Goal: Task Accomplishment & Management: Use online tool/utility

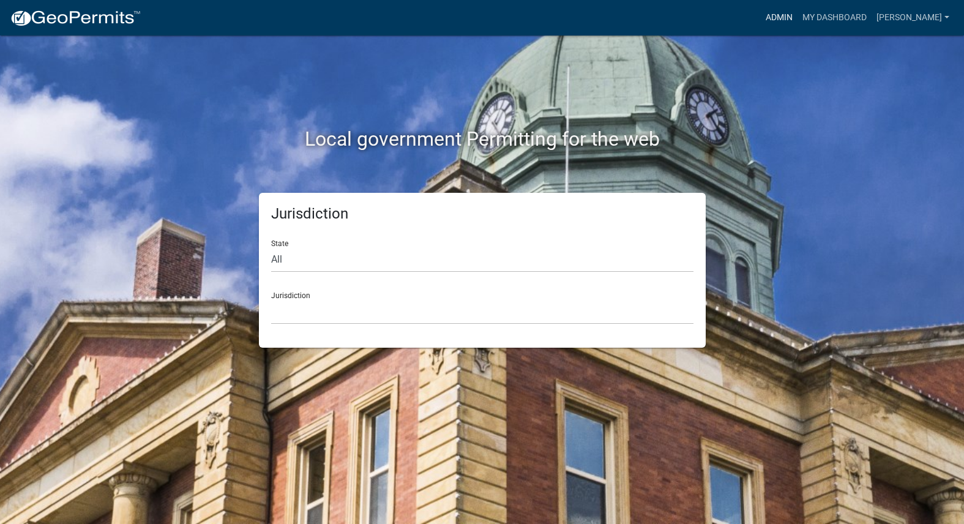
drag, startPoint x: 790, startPoint y: 18, endPoint x: 797, endPoint y: 23, distance: 8.3
click at [792, 18] on div "Admin My Dashboard [PERSON_NAME] Admin Account Logout" at bounding box center [552, 17] width 803 height 23
click at [797, 23] on link "Admin" at bounding box center [779, 17] width 37 height 23
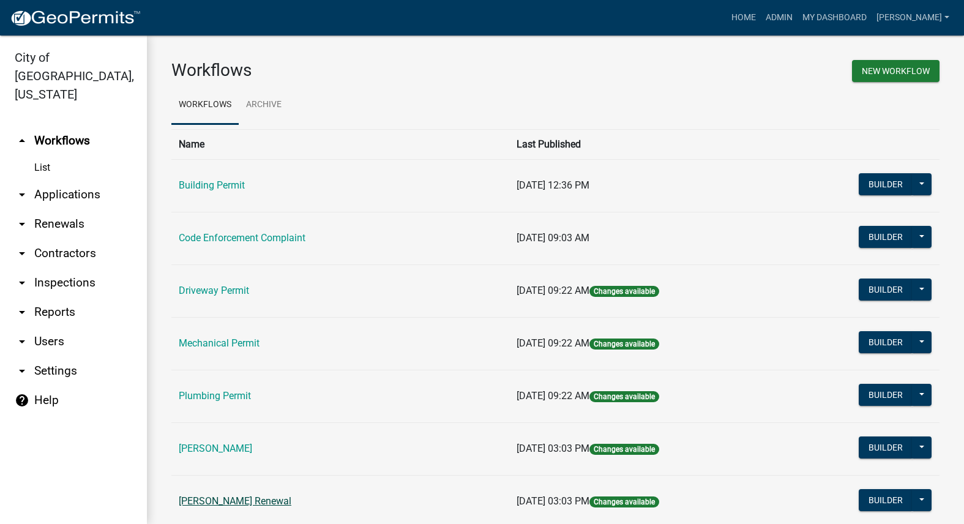
click at [233, 499] on link "[PERSON_NAME] Renewal" at bounding box center [235, 501] width 113 height 12
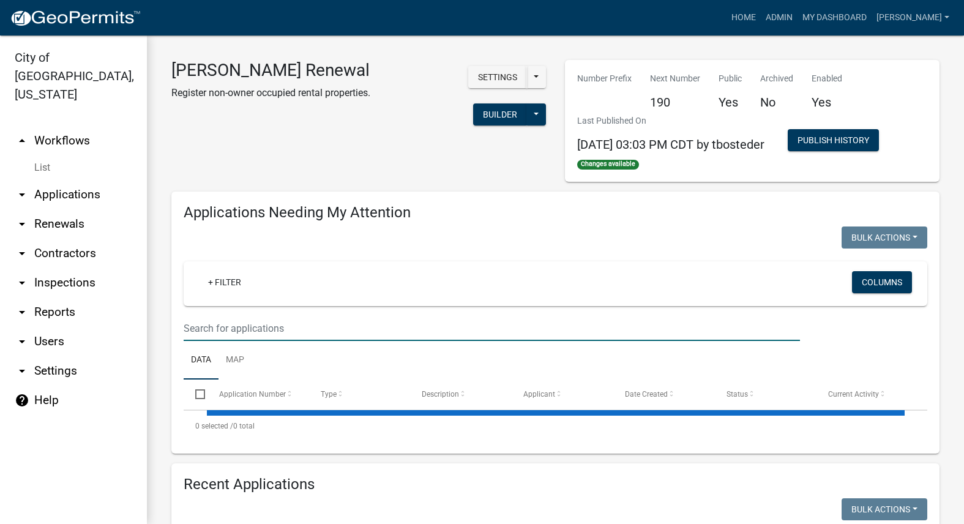
click at [245, 325] on input "text" at bounding box center [492, 328] width 616 height 25
select select "3: 100"
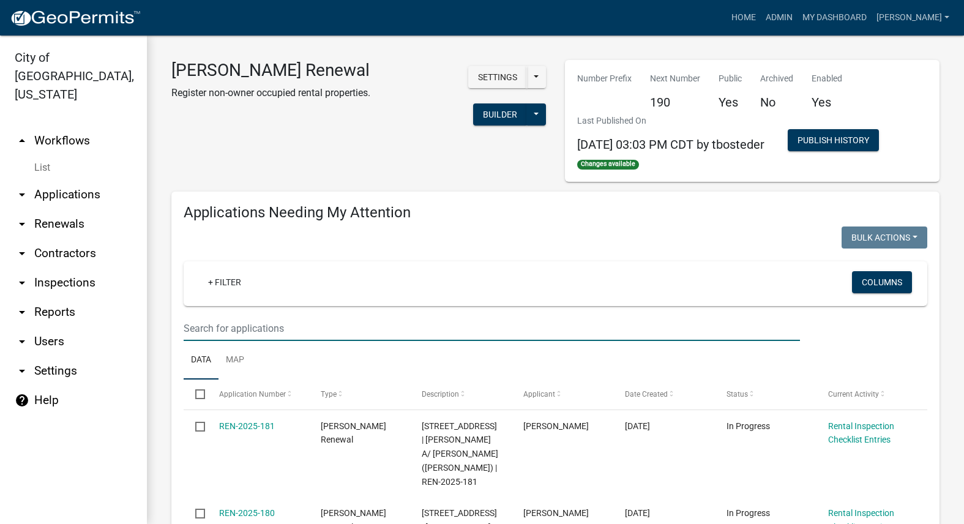
drag, startPoint x: 355, startPoint y: 141, endPoint x: 354, endPoint y: 149, distance: 7.4
click at [356, 145] on div "[PERSON_NAME] Renewal Register non-owner occupied rental properties. Settings S…" at bounding box center [358, 121] width 393 height 122
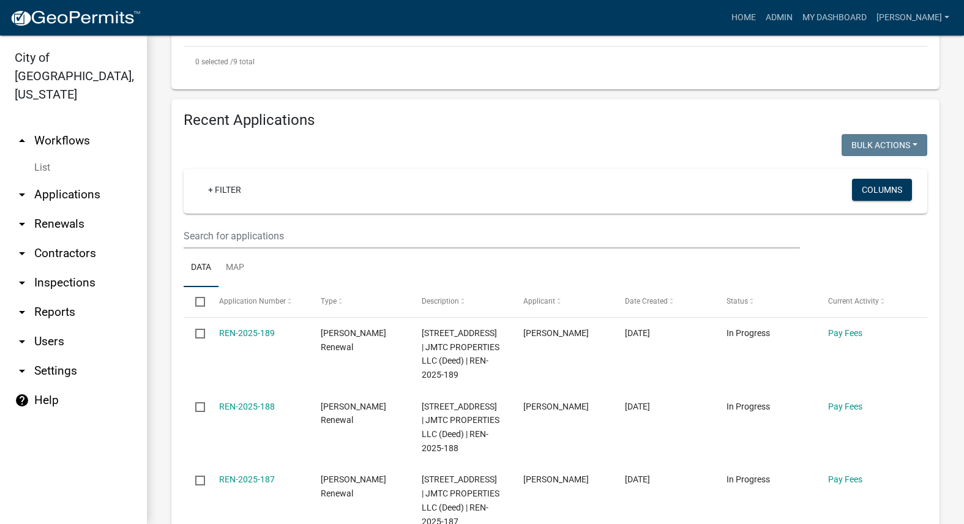
scroll to position [1163, 0]
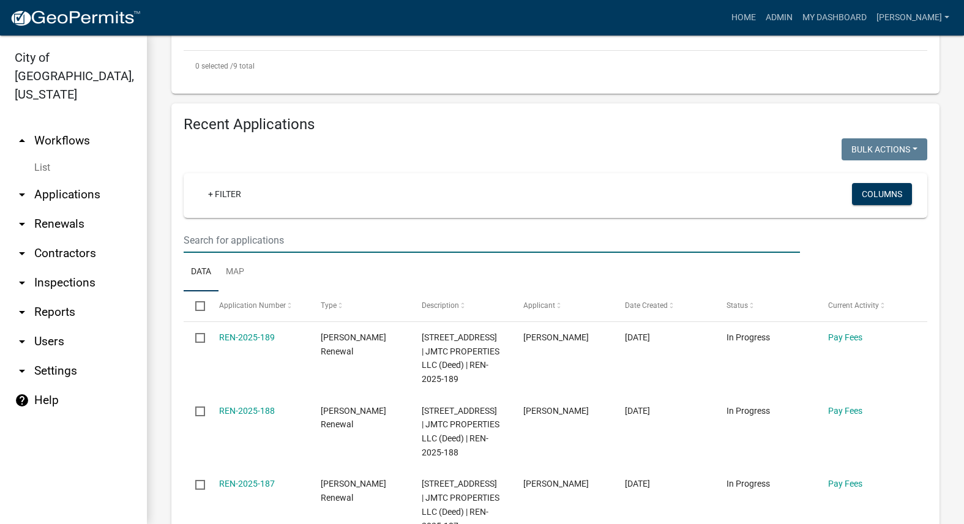
click at [335, 228] on input "text" at bounding box center [492, 240] width 616 height 25
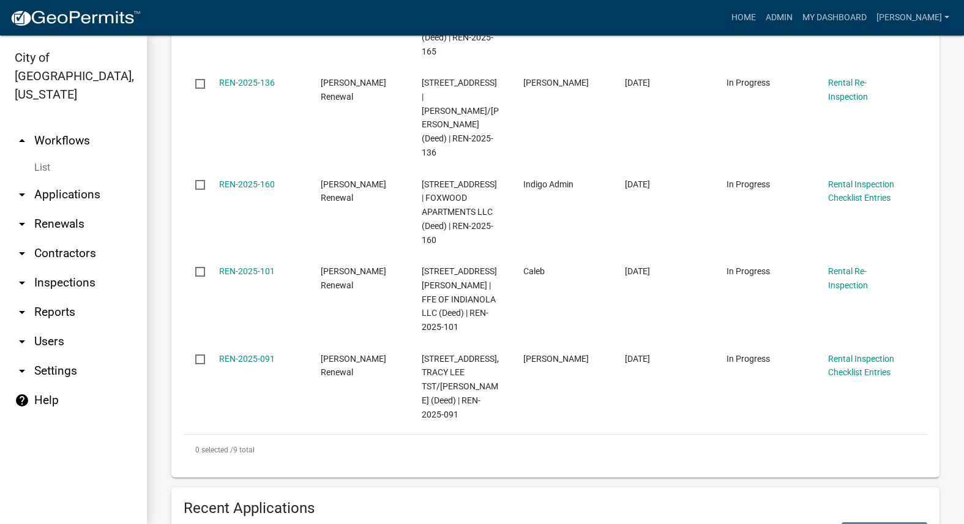
scroll to position [734, 0]
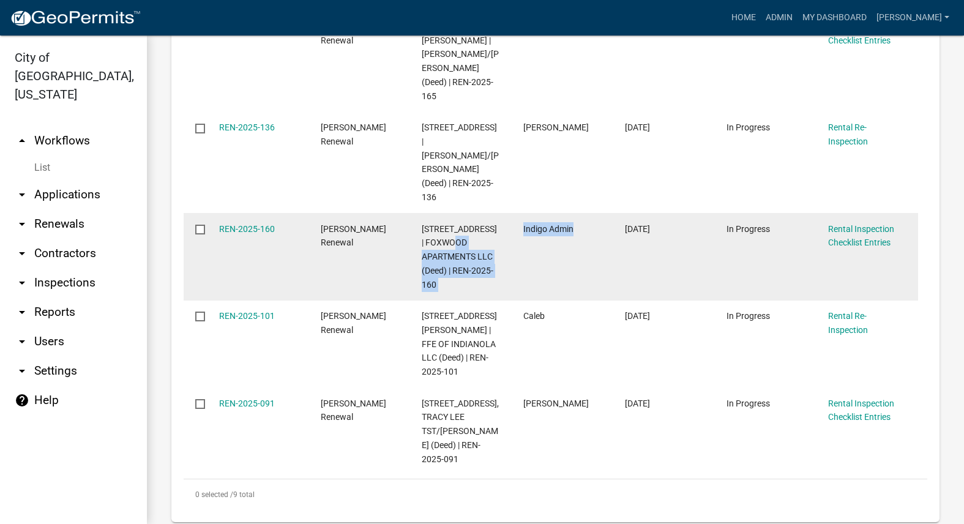
drag, startPoint x: 590, startPoint y: 186, endPoint x: 502, endPoint y: 195, distance: 89.2
click at [502, 213] on div "REN-2025-160 [PERSON_NAME] Renewal [STREET_ADDRESS] | FOXWOOD APARTMENTS LLC (D…" at bounding box center [551, 257] width 734 height 88
click at [533, 213] on datatable-body-cell "Indigo Admin" at bounding box center [563, 257] width 102 height 88
click at [576, 222] on div "Indigo Admin" at bounding box center [562, 229] width 78 height 14
click at [584, 222] on div "Indigo Admin" at bounding box center [562, 229] width 78 height 14
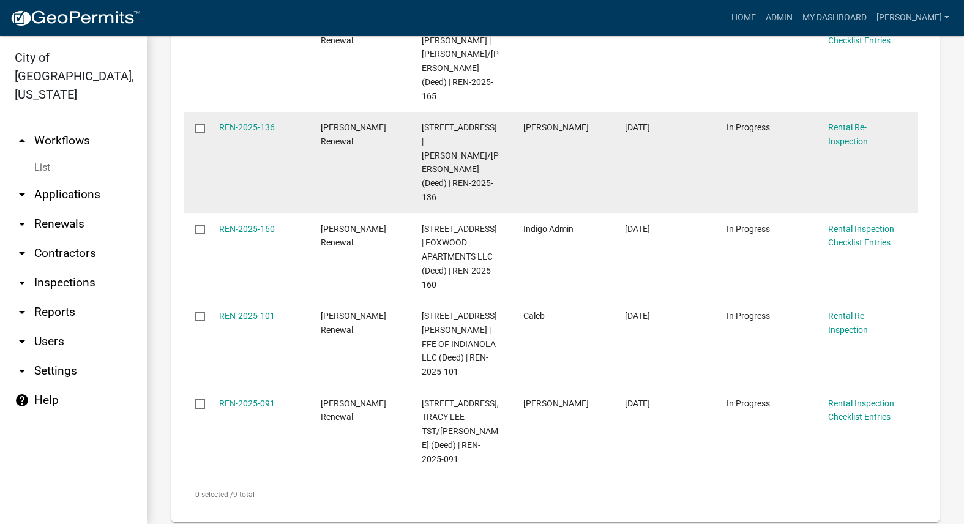
click at [581, 141] on datatable-body-cell "[PERSON_NAME]" at bounding box center [563, 162] width 102 height 101
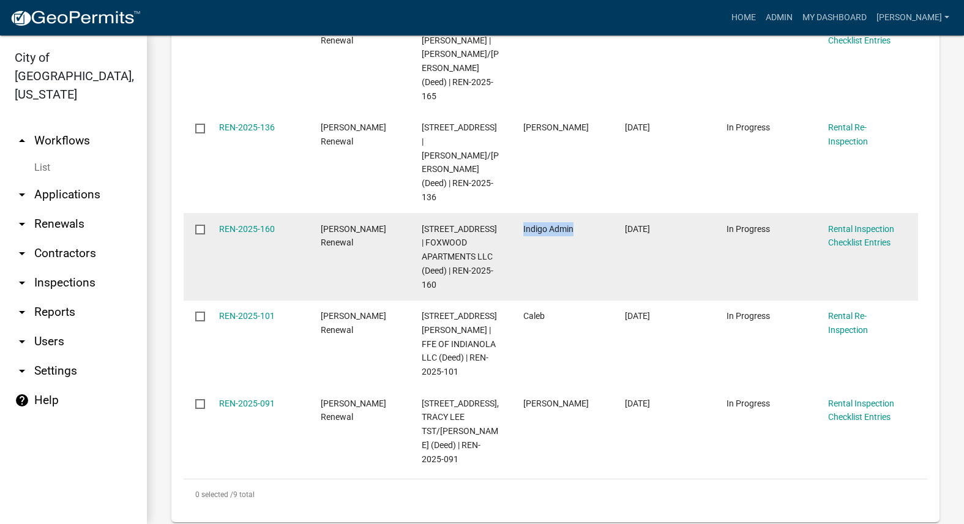
drag, startPoint x: 586, startPoint y: 185, endPoint x: 522, endPoint y: 192, distance: 64.6
click at [522, 213] on datatable-body-cell "Indigo Admin" at bounding box center [563, 257] width 102 height 88
copy span "Indigo Admin"
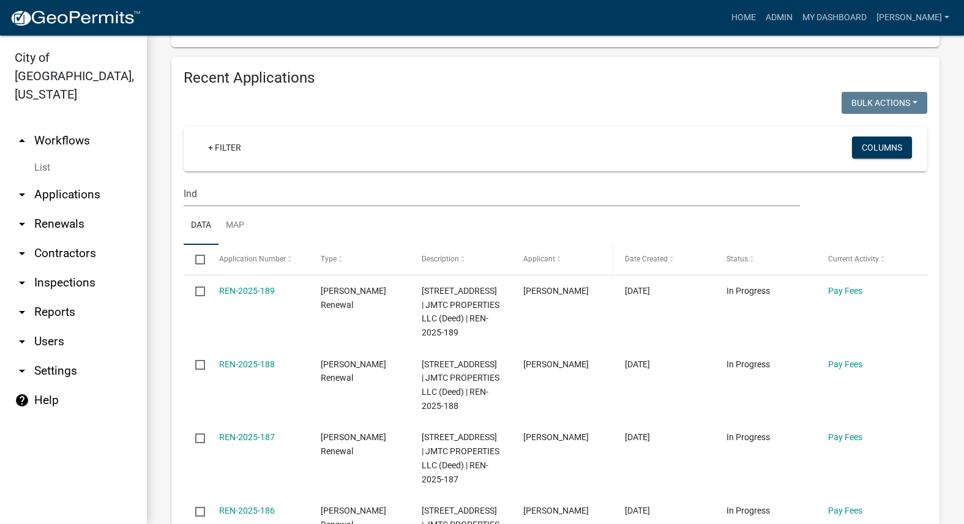
scroll to position [1224, 0]
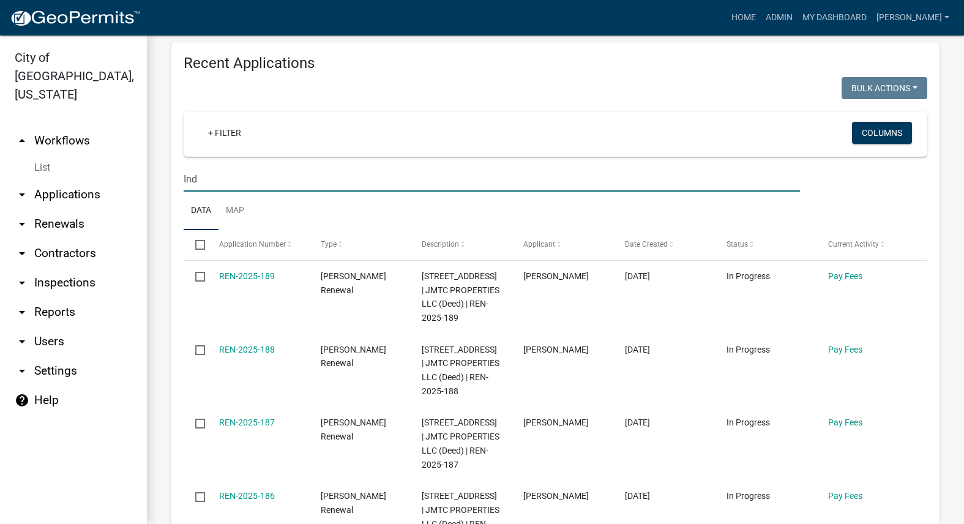
click at [486, 166] on input "Ind" at bounding box center [492, 178] width 616 height 25
type input "I"
paste input "Indigo Admin"
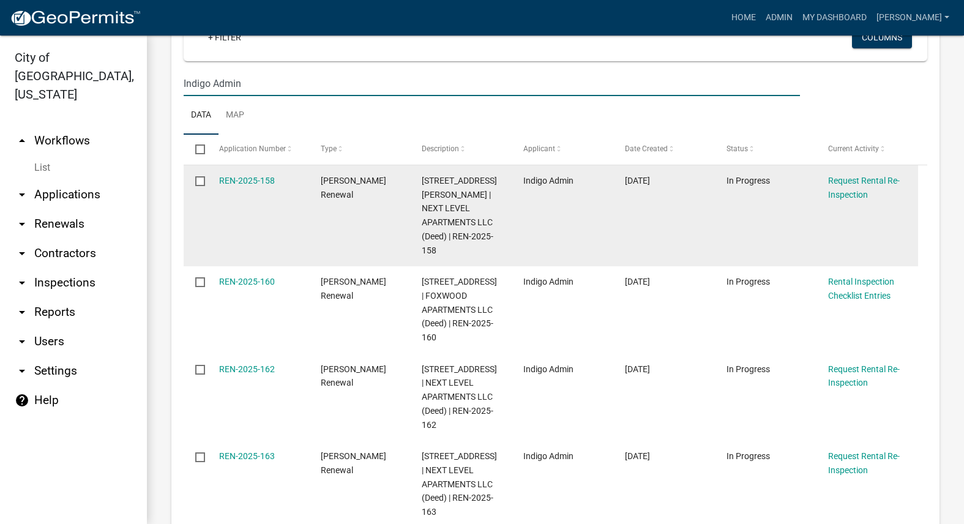
scroll to position [1346, 0]
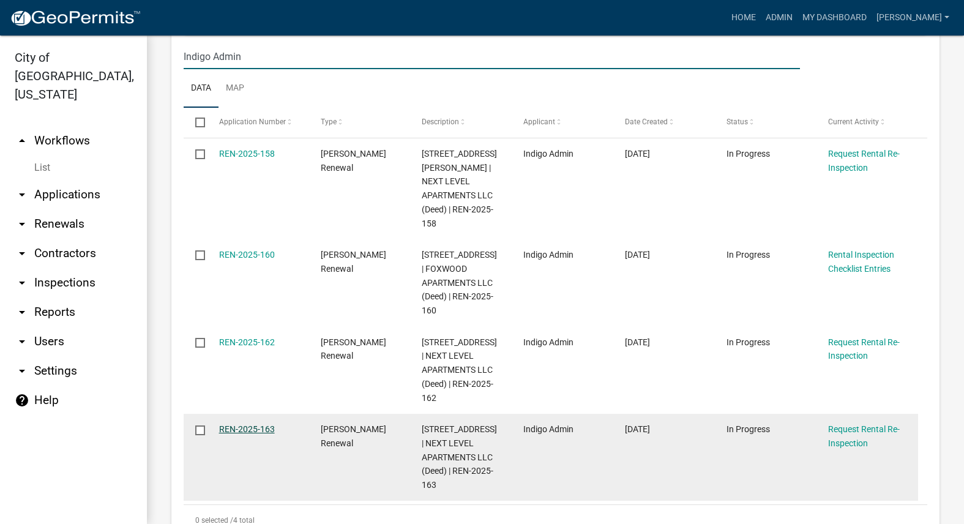
type input "Indigo Admin"
click at [264, 424] on link "REN-2025-163" at bounding box center [247, 429] width 56 height 10
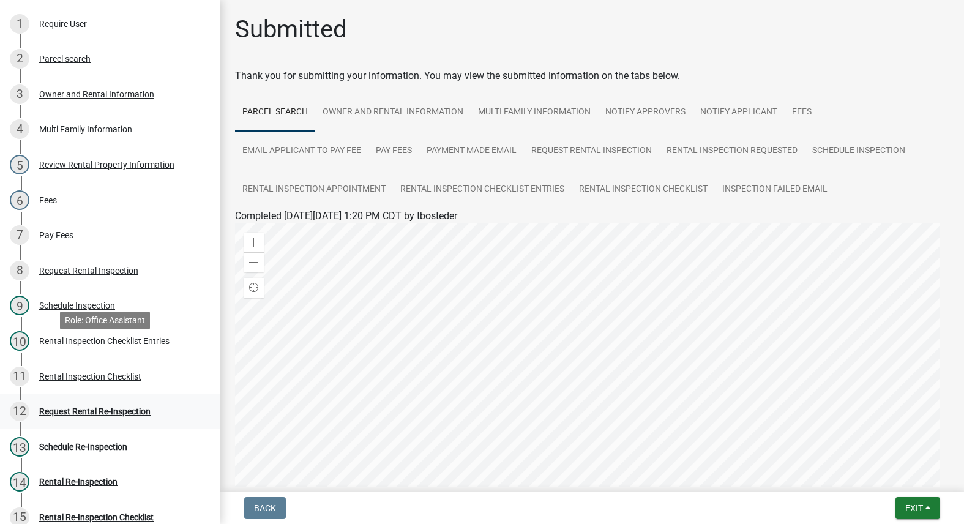
scroll to position [245, 0]
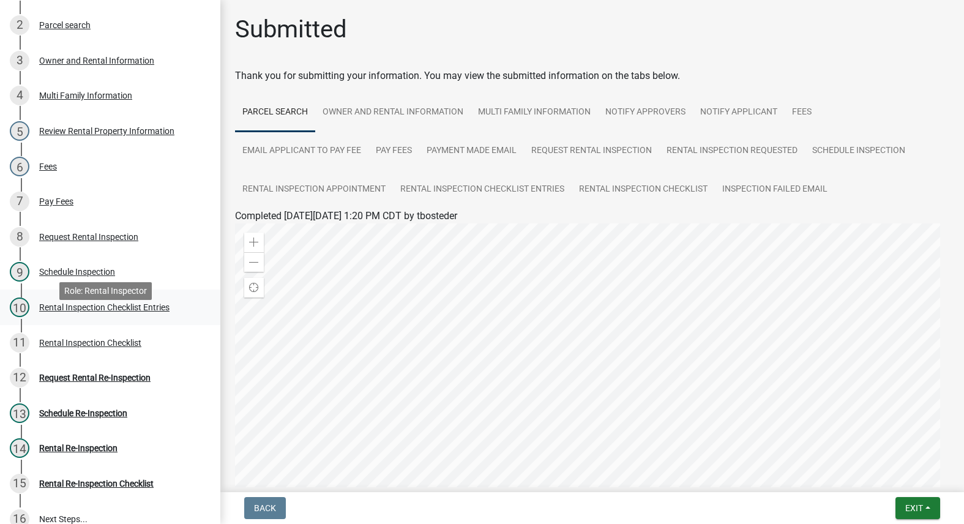
click at [112, 311] on div "Rental Inspection Checklist Entries" at bounding box center [104, 307] width 130 height 9
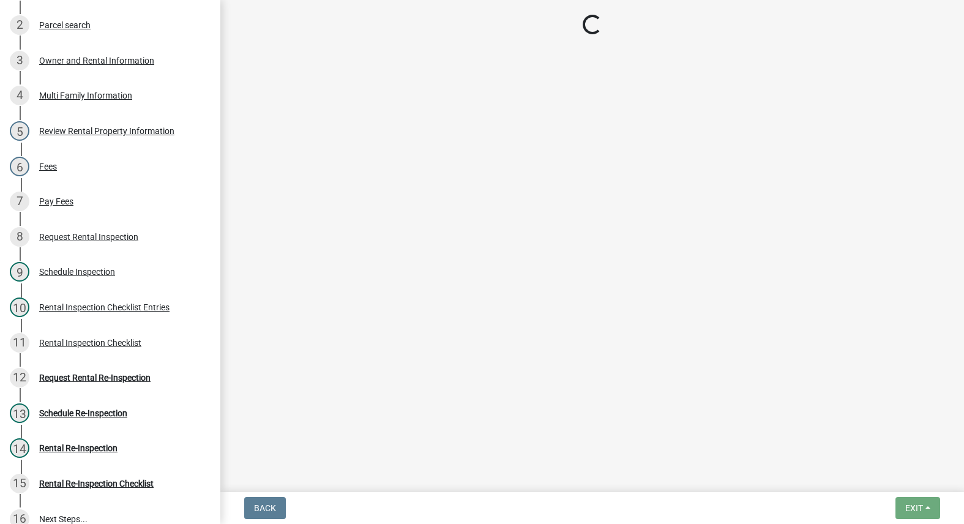
select select "3237a74e-59b5-424e-94fe-d72df491538c"
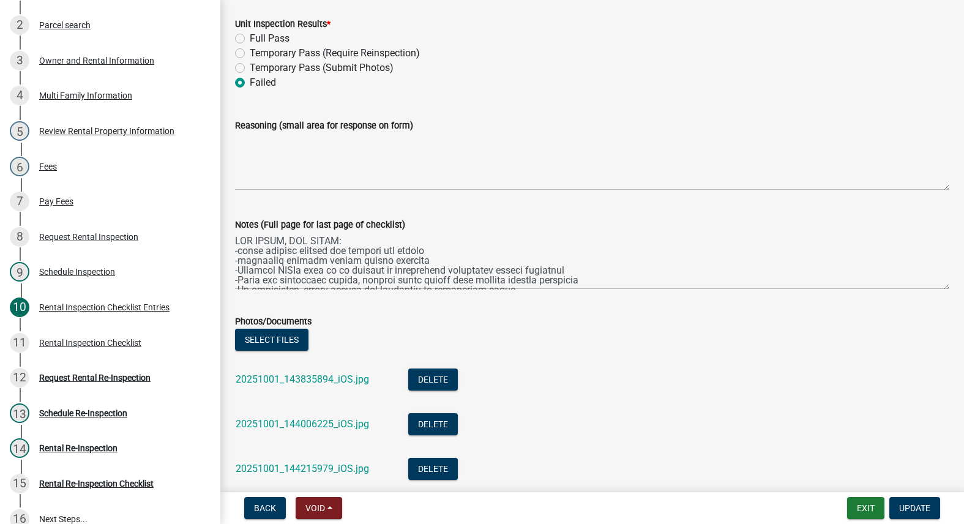
scroll to position [5489, 0]
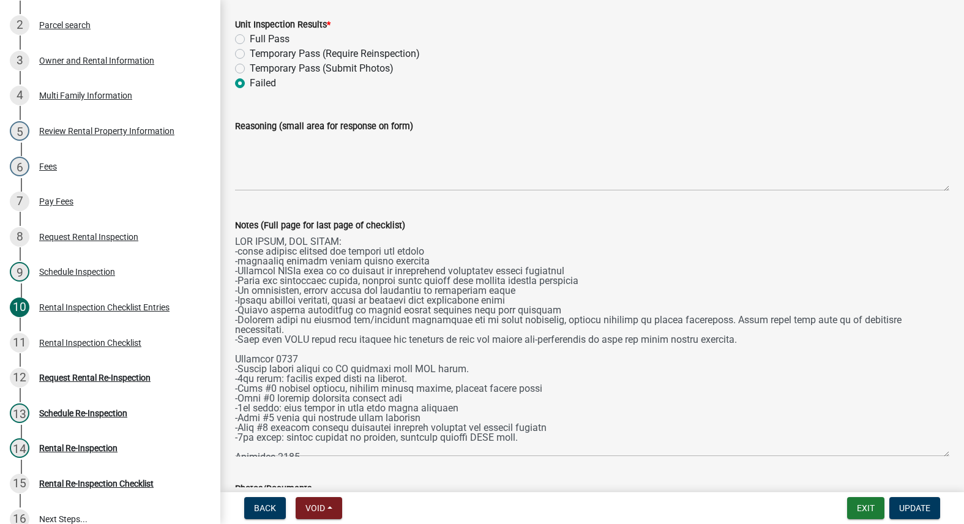
drag, startPoint x: 938, startPoint y: 289, endPoint x: 937, endPoint y: 443, distance: 154.2
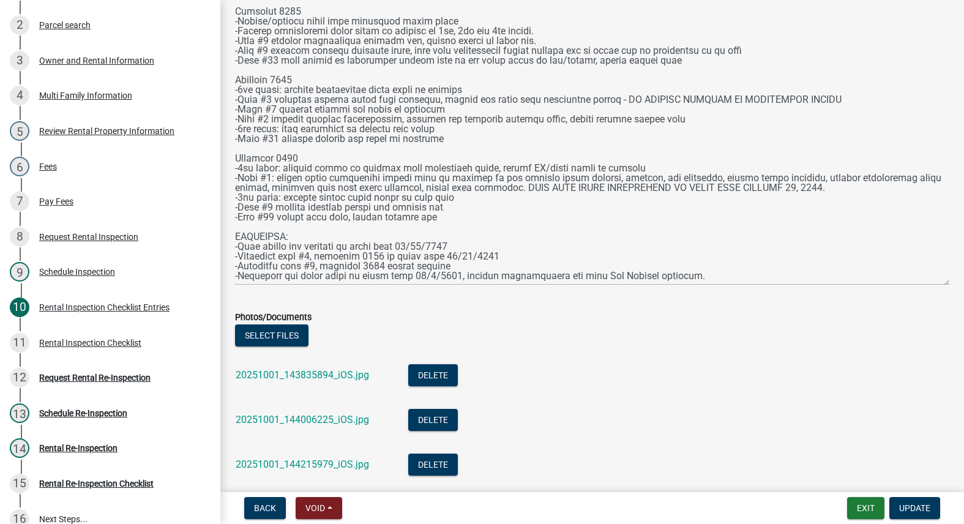
scroll to position [425, 0]
drag, startPoint x: 939, startPoint y: 207, endPoint x: 932, endPoint y: 285, distance: 78.1
click at [932, 285] on textarea "Notes (Full page for last page of checklist)" at bounding box center [592, 137] width 714 height 299
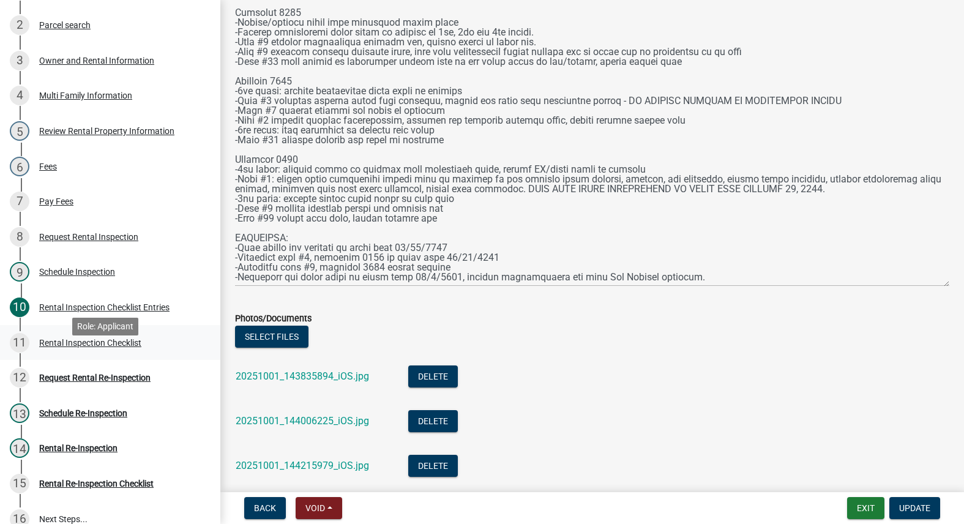
click at [58, 352] on div "11 Rental Inspection Checklist" at bounding box center [105, 343] width 191 height 20
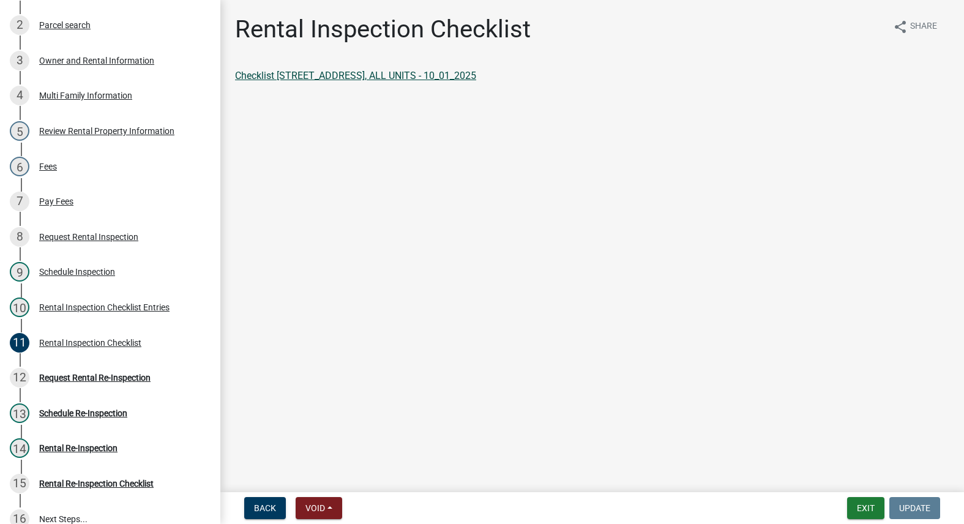
click at [309, 71] on link "Checklist [STREET_ADDRESS], ALL UNITS - 10_01_2025" at bounding box center [355, 76] width 241 height 12
click at [84, 311] on div "Rental Inspection Checklist Entries" at bounding box center [104, 307] width 130 height 9
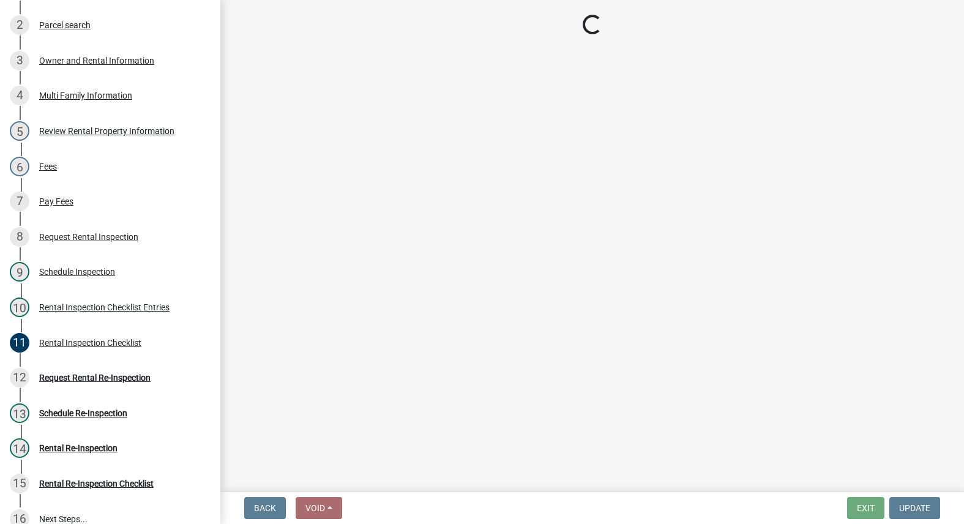
select select "3237a74e-59b5-424e-94fe-d72df491538c"
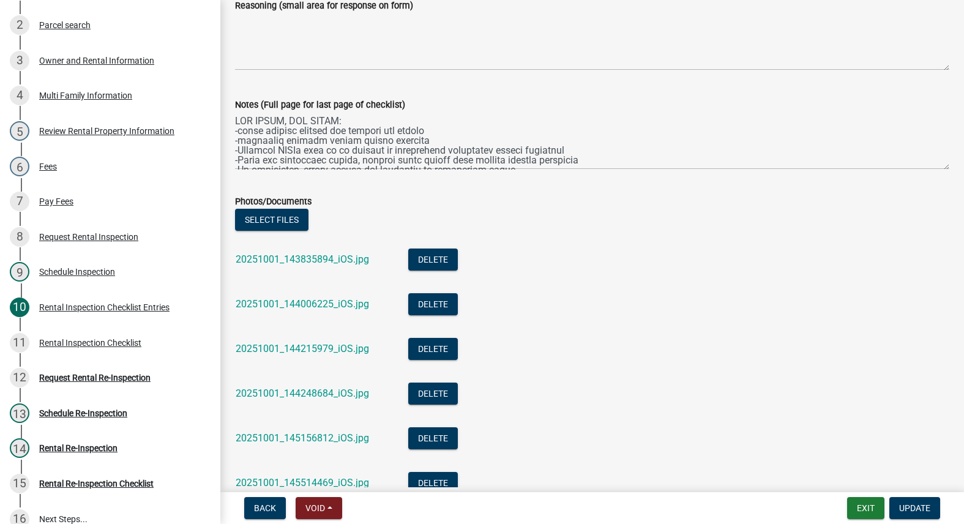
scroll to position [5587, 0]
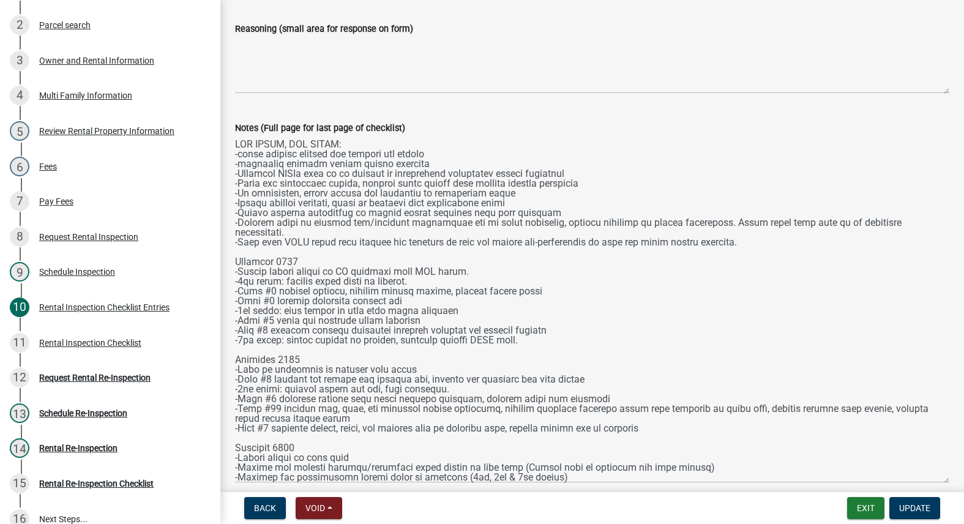
drag, startPoint x: 936, startPoint y: 189, endPoint x: 891, endPoint y: 460, distance: 274.7
click at [927, 478] on textarea "Notes (Full page for last page of checklist)" at bounding box center [592, 309] width 714 height 348
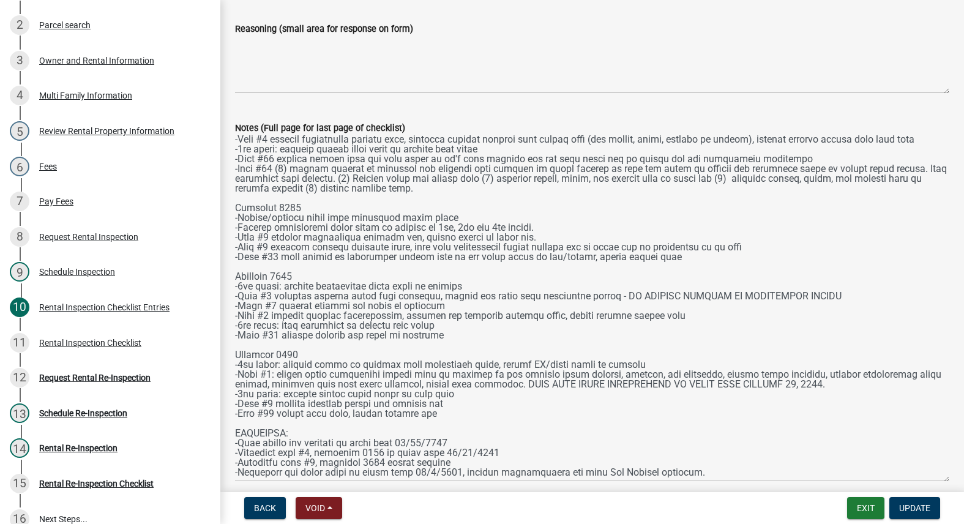
scroll to position [377, 0]
drag, startPoint x: 232, startPoint y: 259, endPoint x: 446, endPoint y: 377, distance: 244.3
click at [446, 377] on div "Notes (Full page for last page of checklist)" at bounding box center [592, 292] width 732 height 378
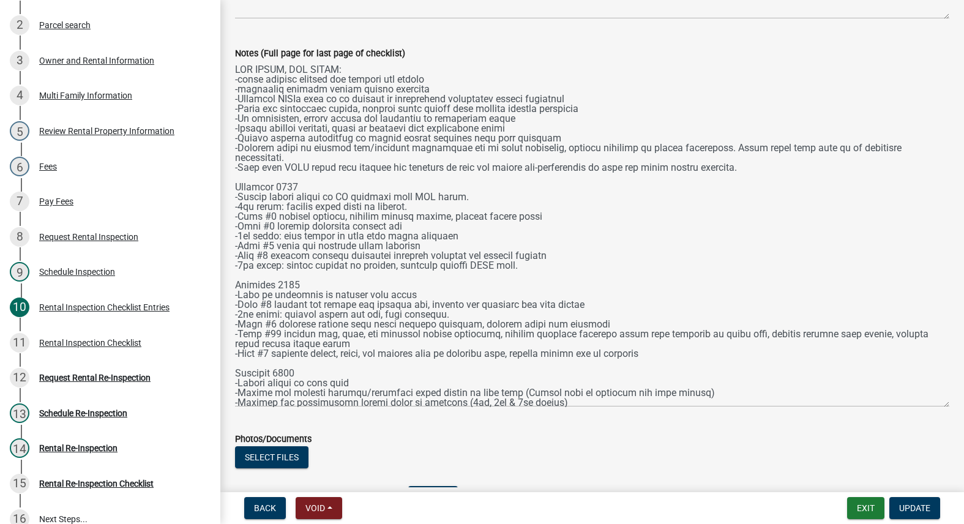
scroll to position [5464, 0]
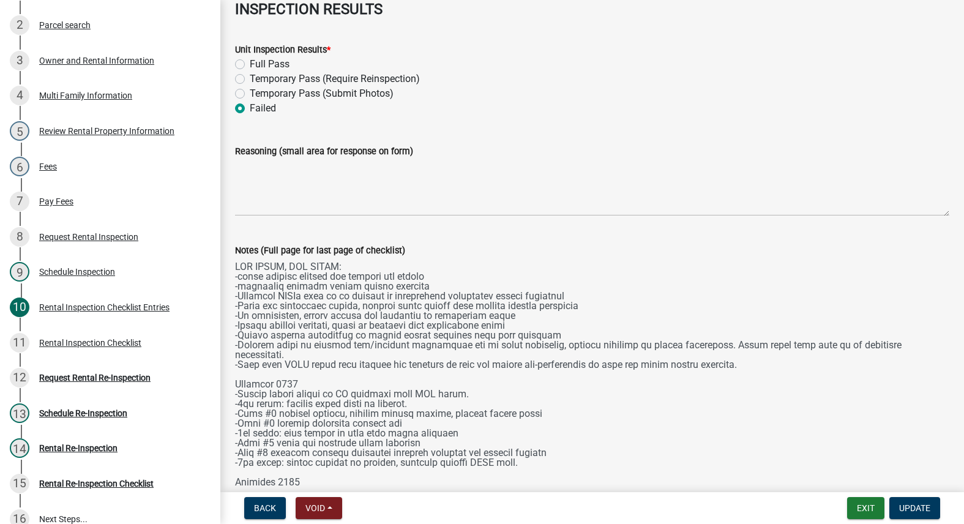
click at [286, 278] on div "Notes (Full page for last page of checklist)" at bounding box center [592, 415] width 732 height 378
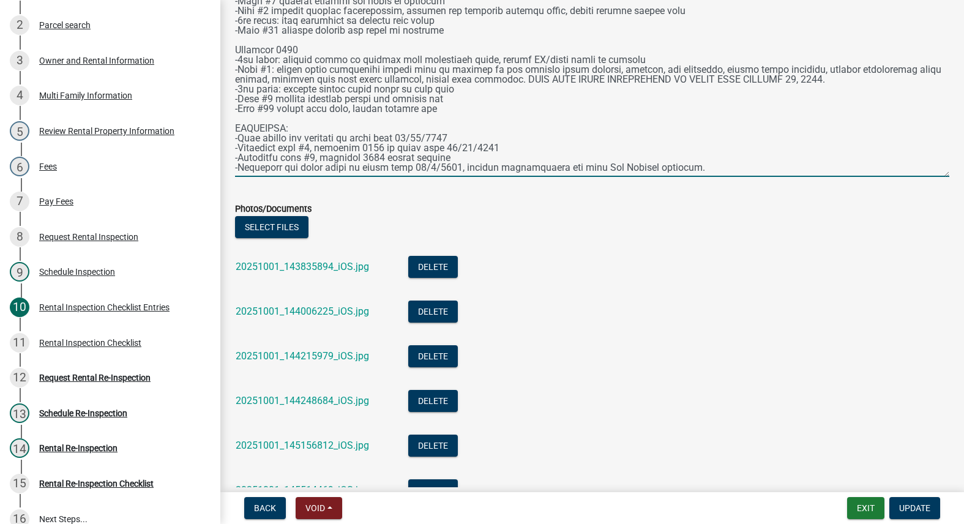
scroll to position [5739, 0]
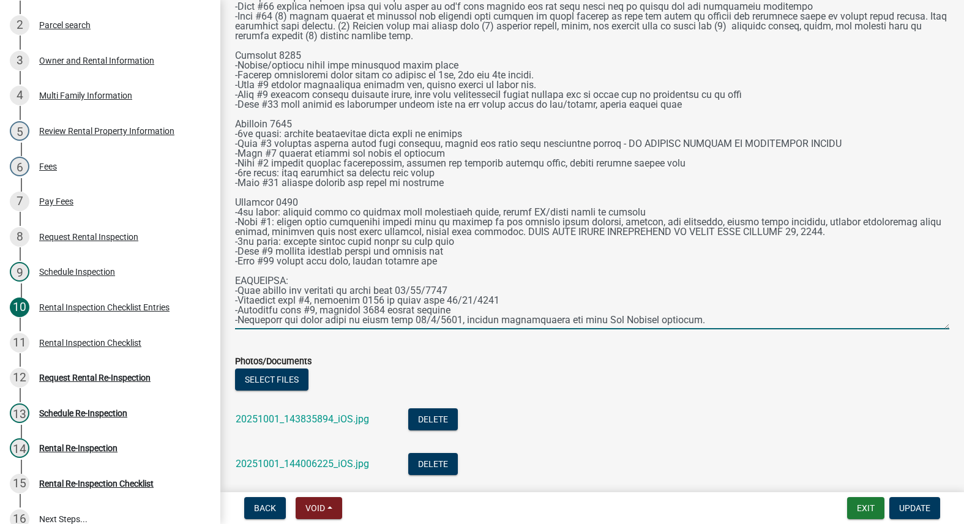
drag, startPoint x: 235, startPoint y: 265, endPoint x: 611, endPoint y: 441, distance: 415.3
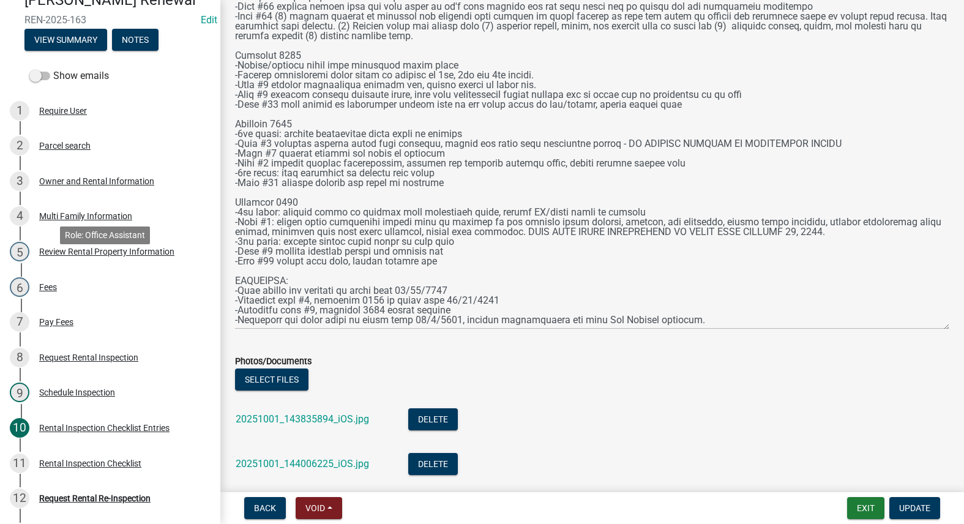
scroll to position [0, 0]
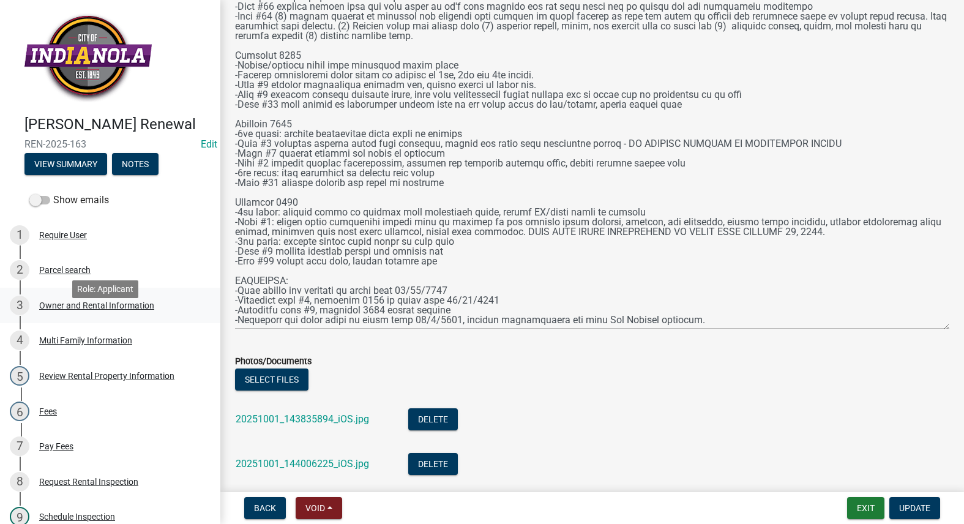
click at [71, 310] on div "Owner and Rental Information" at bounding box center [96, 305] width 115 height 9
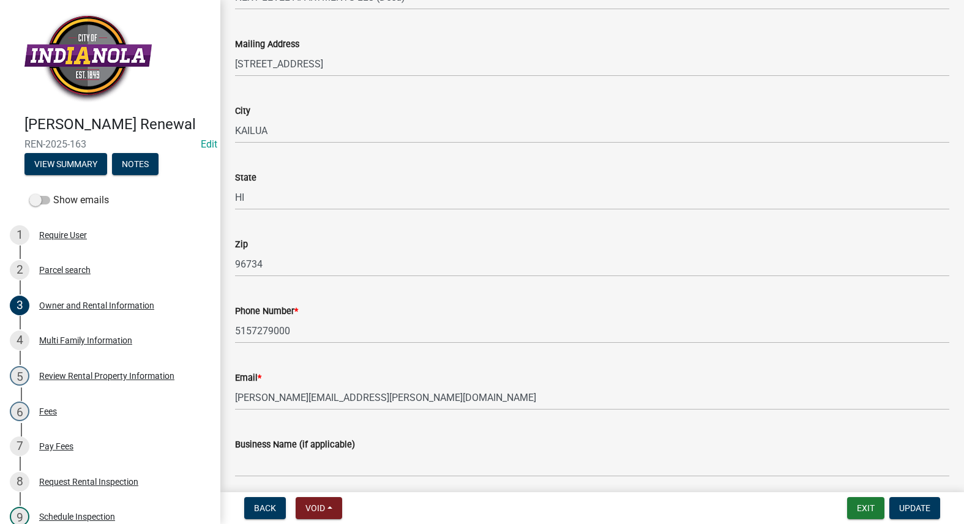
scroll to position [367, 0]
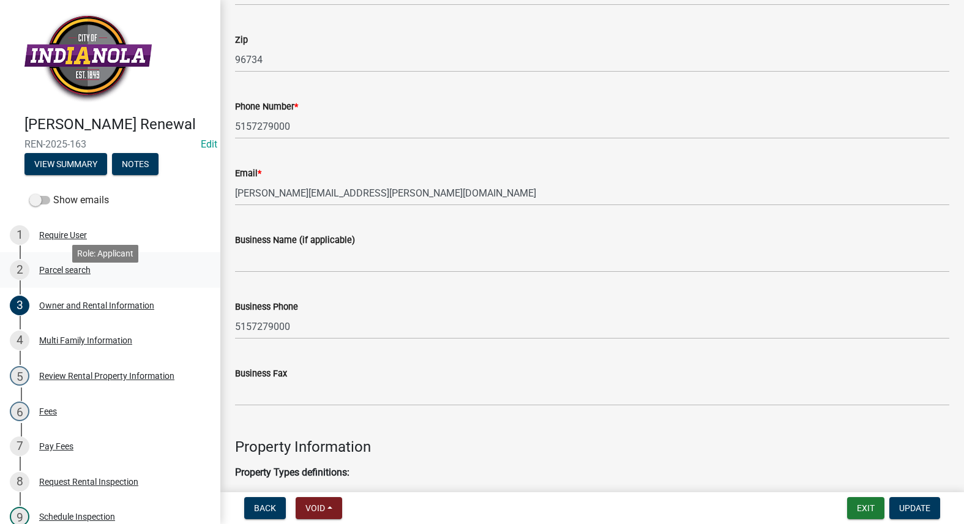
click at [78, 280] on div "2 Parcel search" at bounding box center [105, 270] width 191 height 20
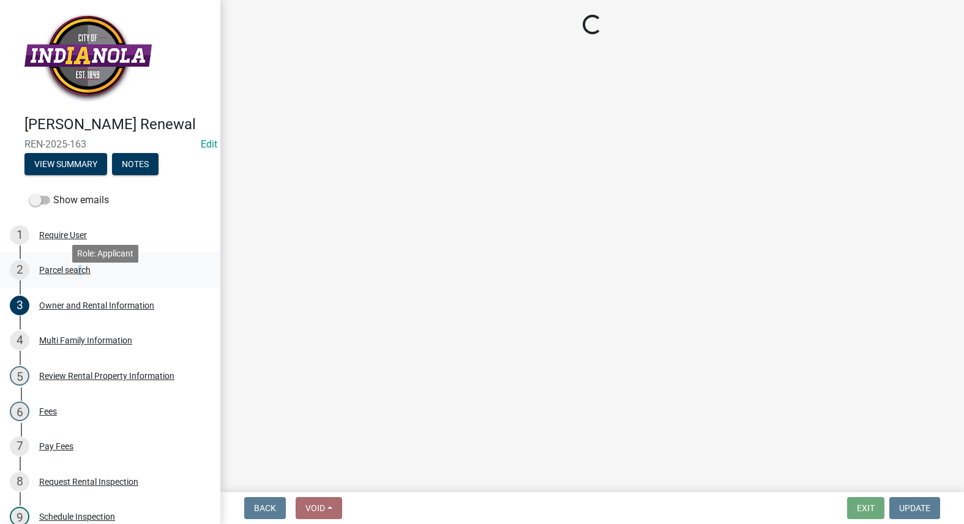
scroll to position [0, 0]
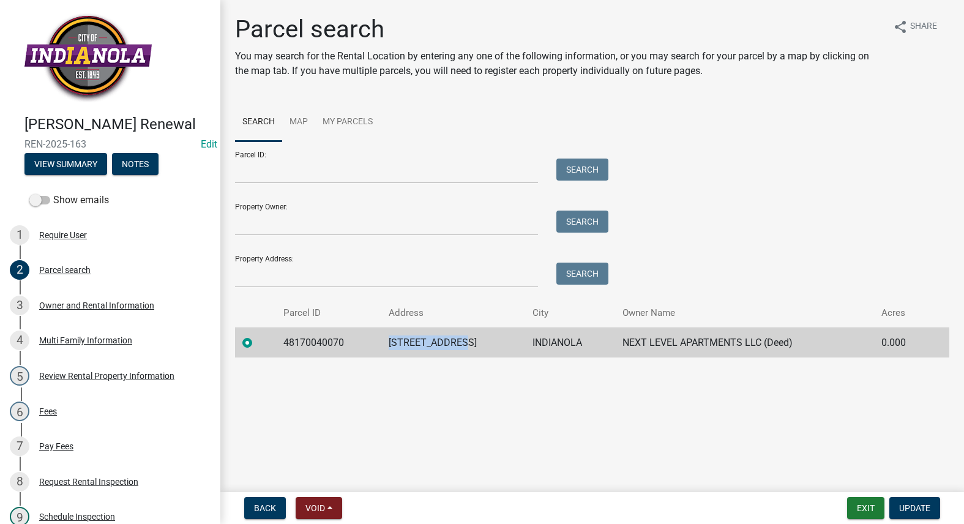
drag, startPoint x: 468, startPoint y: 341, endPoint x: 396, endPoint y: 343, distance: 72.2
click at [396, 343] on td "[STREET_ADDRESS]" at bounding box center [453, 342] width 144 height 30
copy td "[STREET_ADDRESS]"
click at [862, 499] on button "Exit" at bounding box center [865, 508] width 37 height 22
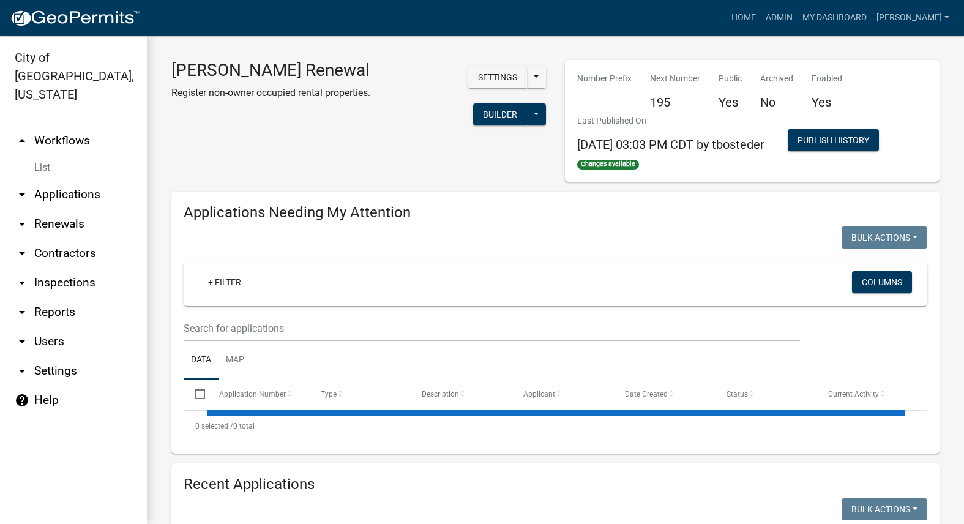
select select "3: 100"
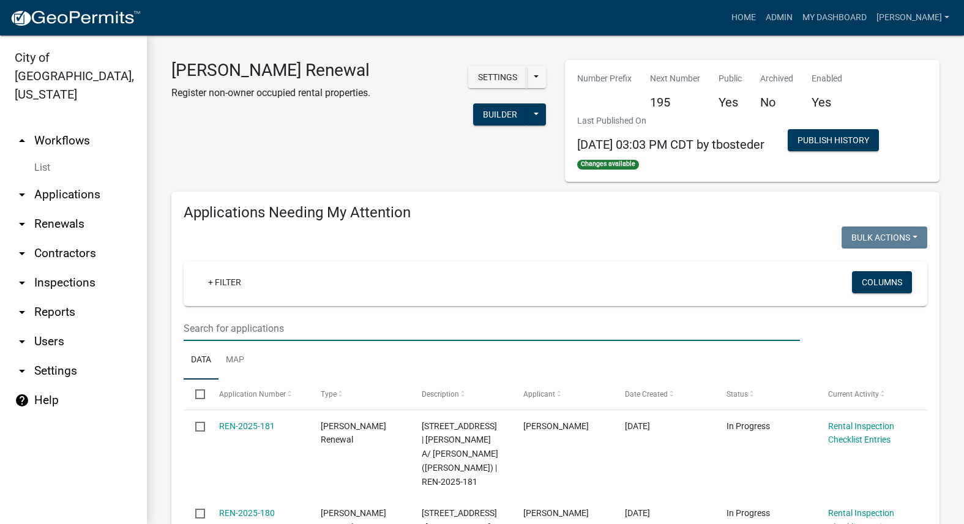
click at [335, 336] on input "text" at bounding box center [492, 328] width 616 height 25
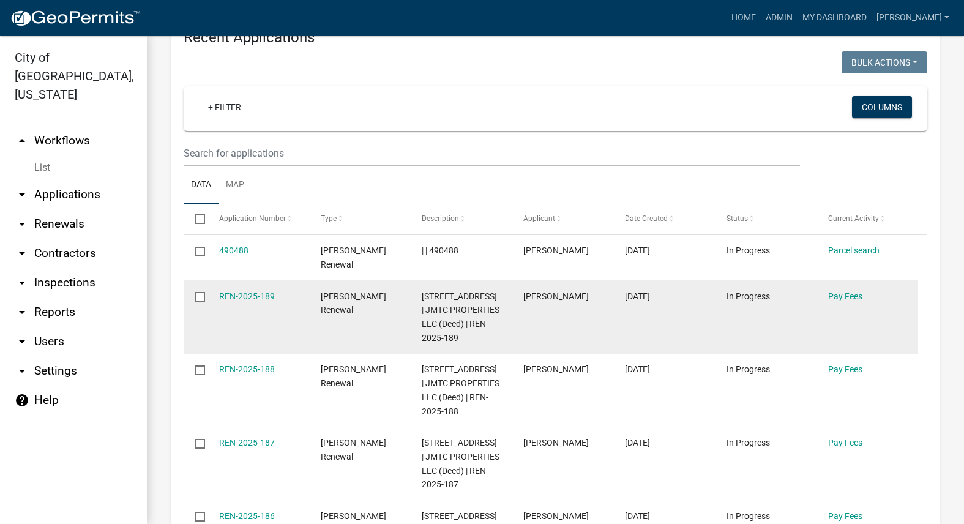
scroll to position [490, 0]
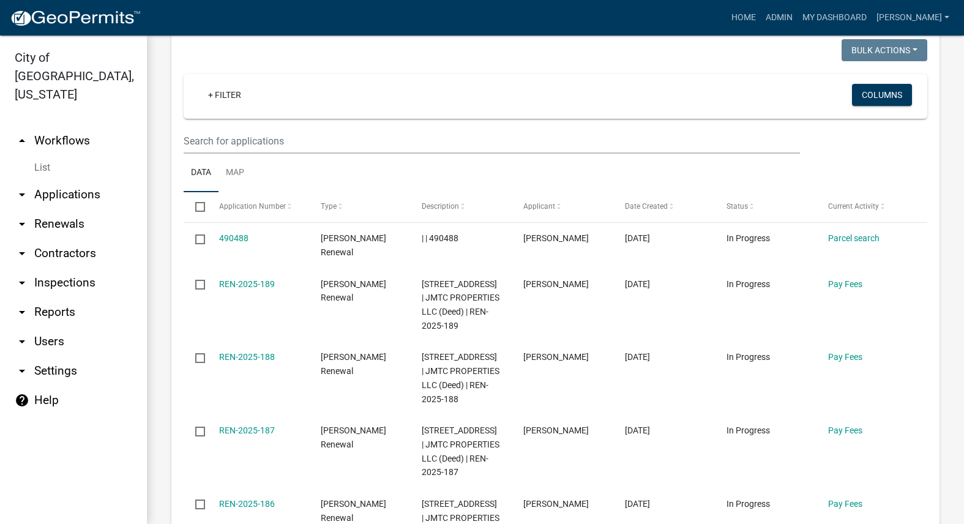
type input "810"
click at [348, 132] on input "text" at bounding box center [492, 140] width 616 height 25
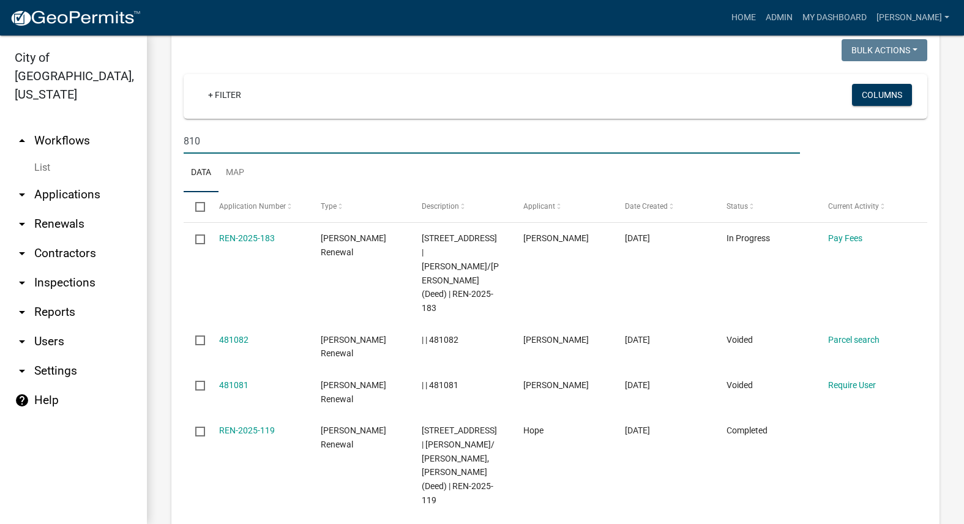
click at [352, 140] on input "810" at bounding box center [492, 140] width 616 height 25
type input "8"
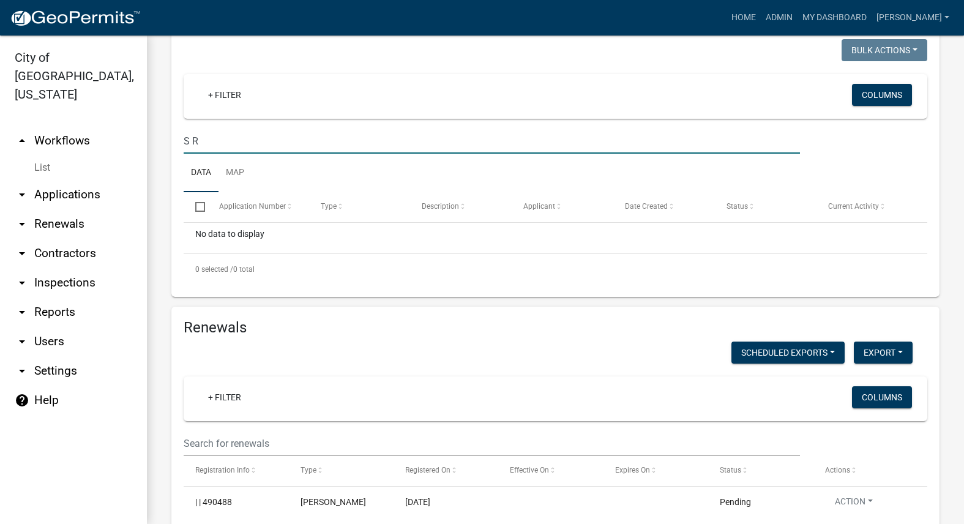
type input "S R"
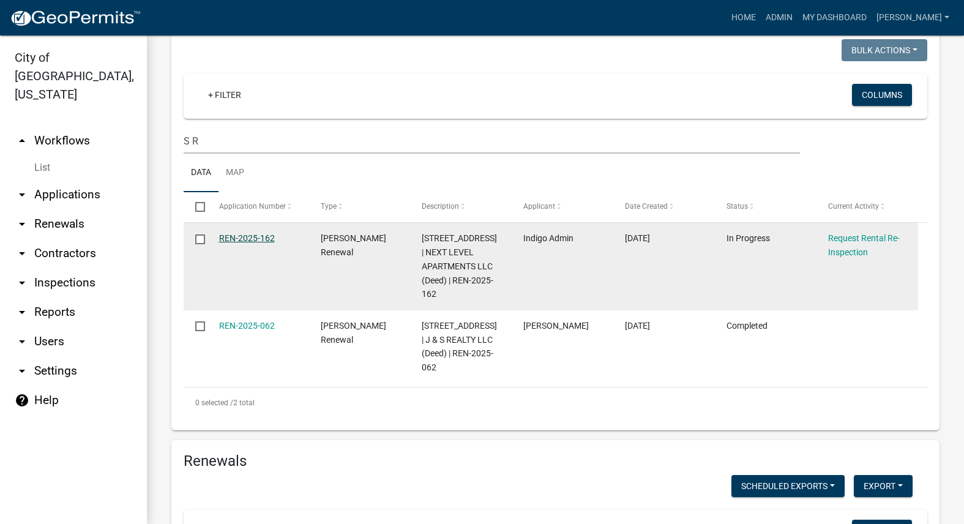
click at [255, 236] on link "REN-2025-162" at bounding box center [247, 238] width 56 height 10
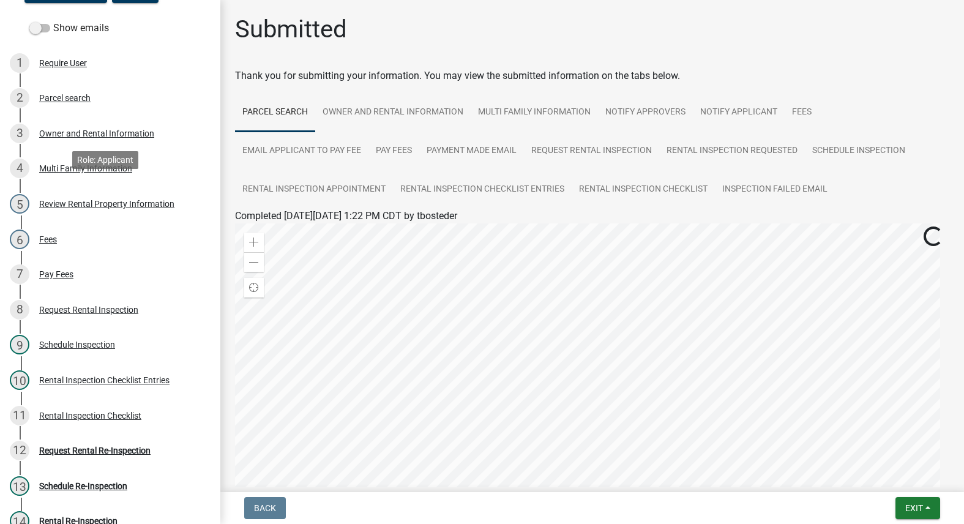
scroll to position [184, 0]
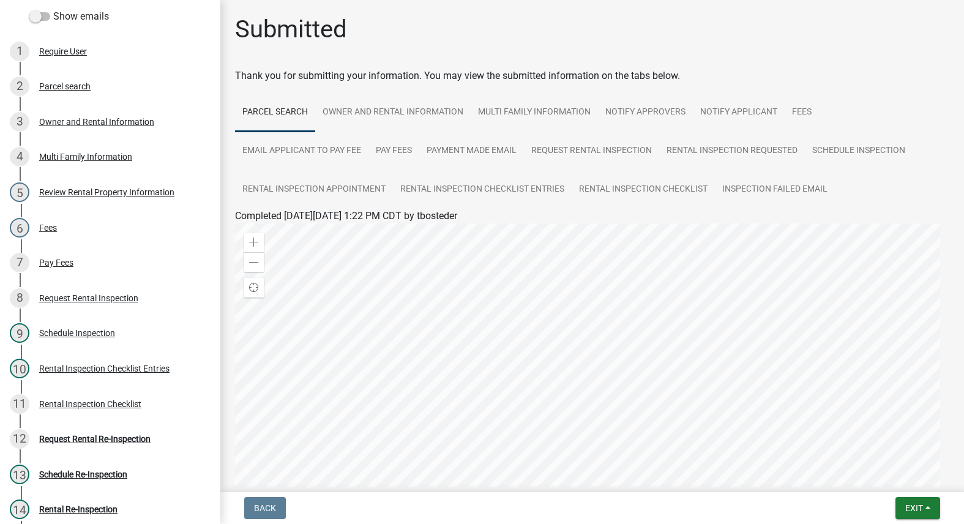
click at [119, 373] on div "Rental Inspection Checklist Entries" at bounding box center [104, 368] width 130 height 9
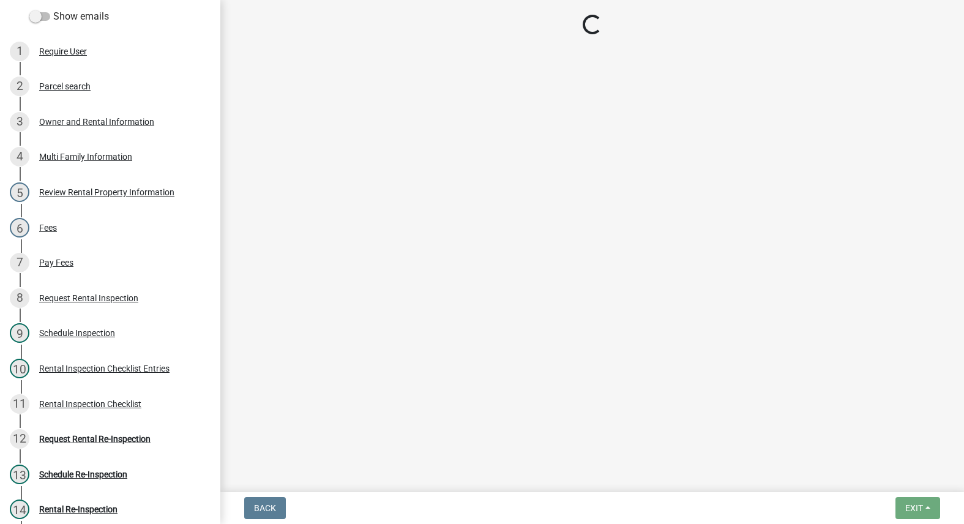
select select "3237a74e-59b5-424e-94fe-d72df491538c"
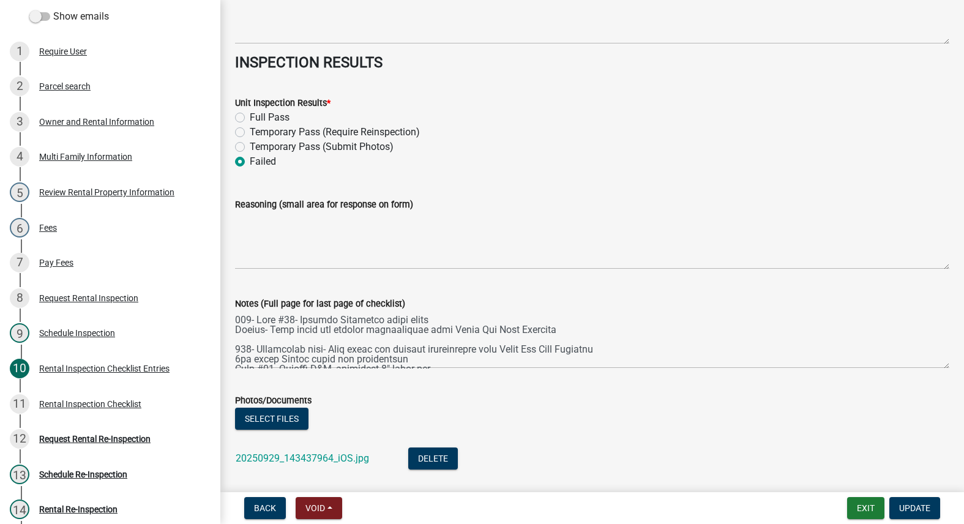
scroll to position [5524, 0]
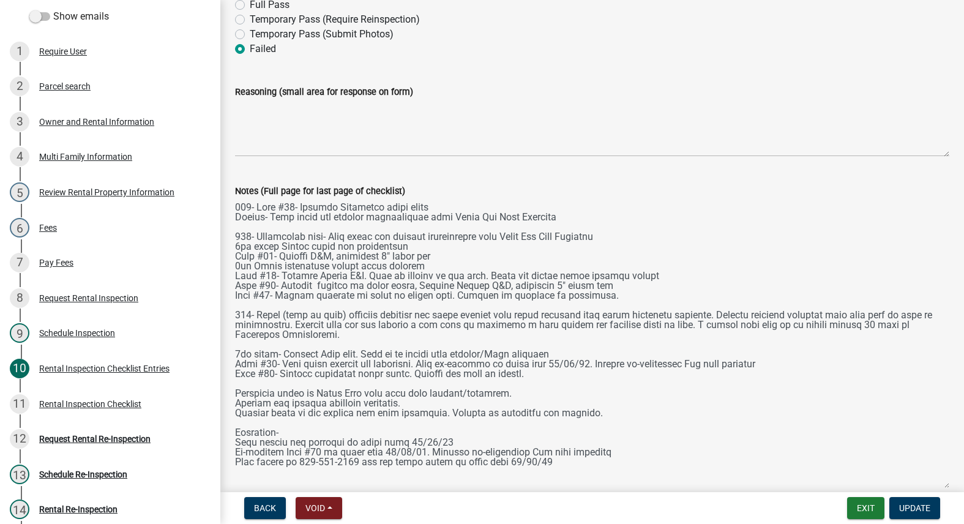
drag, startPoint x: 937, startPoint y: 253, endPoint x: 902, endPoint y: 487, distance: 237.0
click at [907, 488] on div "[PERSON_NAME] Renewal REN-2025-162 Edit View Summary Notes Show emails 1 Requir…" at bounding box center [482, 262] width 964 height 524
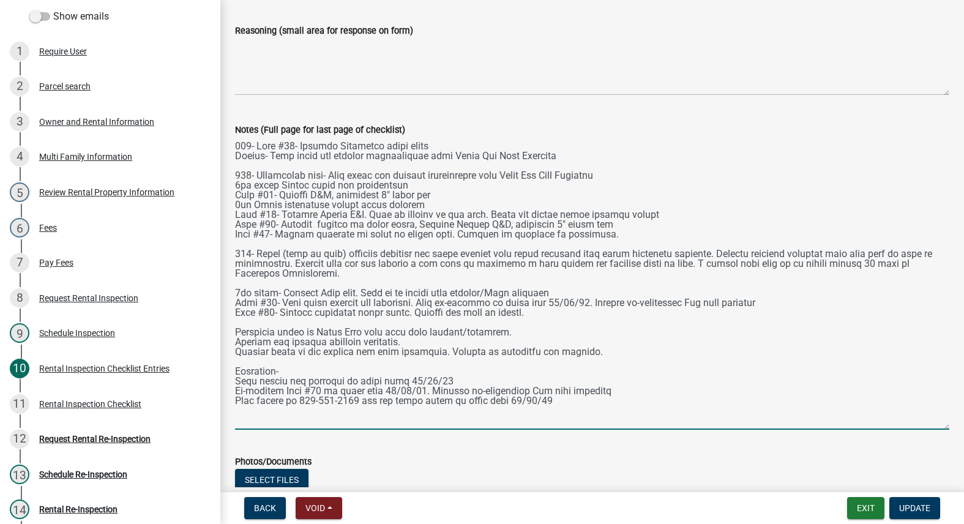
drag, startPoint x: 551, startPoint y: 406, endPoint x: 236, endPoint y: 147, distance: 408.3
click at [233, 144] on div "Notes (Full page for last page of checklist)" at bounding box center [592, 267] width 732 height 324
